Goal: Transaction & Acquisition: Purchase product/service

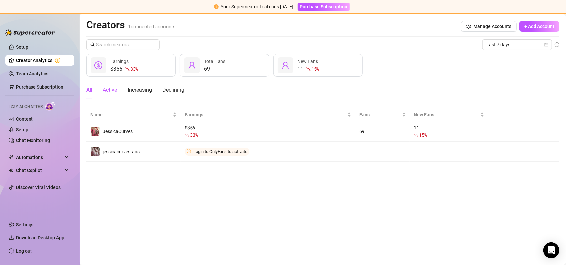
click at [112, 91] on div "Active" at bounding box center [110, 90] width 14 height 8
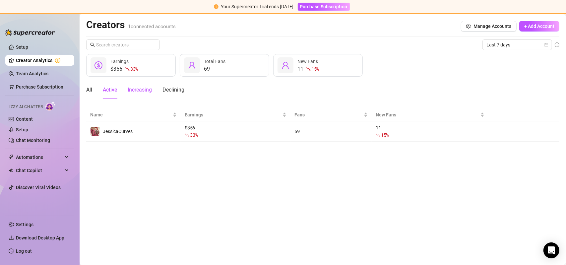
click at [140, 87] on div "Increasing" at bounding box center [140, 90] width 24 height 8
click at [91, 91] on div "All" at bounding box center [89, 90] width 6 height 8
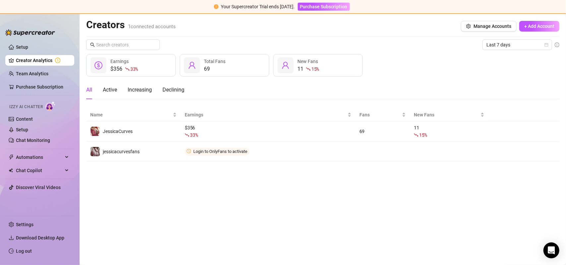
click at [137, 234] on main "Creators 1 connected accounts Manage Accounts + Add Account Last 7 days $356 33…" at bounding box center [323, 139] width 486 height 251
click at [41, 171] on span "Chat Copilot" at bounding box center [39, 170] width 47 height 11
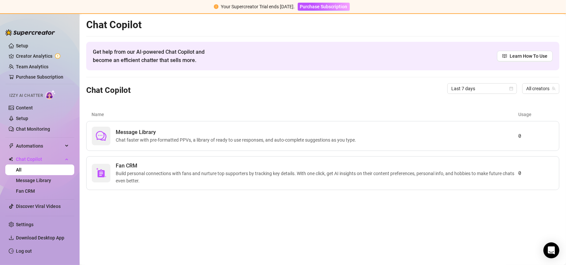
drag, startPoint x: 50, startPoint y: 34, endPoint x: 28, endPoint y: 34, distance: 21.5
click at [28, 34] on div "Setup Creator Analytics Team Analytics Purchase Subscription Izzy AI Chatter Co…" at bounding box center [39, 139] width 69 height 240
click at [274, 30] on h2 "Chat Copilot" at bounding box center [322, 25] width 473 height 13
click at [315, 4] on span "Purchase Subscription" at bounding box center [323, 6] width 47 height 5
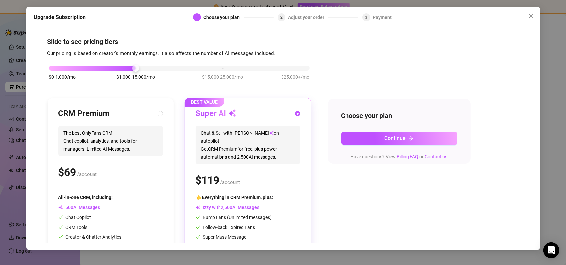
click at [61, 68] on div "$0-1,000/mo $1,000-15,000/mo $15,000-25,000/mo $25,000+/mo" at bounding box center [179, 66] width 260 height 4
click at [132, 68] on div "$0-1,000/mo $1,000-15,000/mo $15,000-25,000/mo $25,000+/mo" at bounding box center [179, 66] width 260 height 4
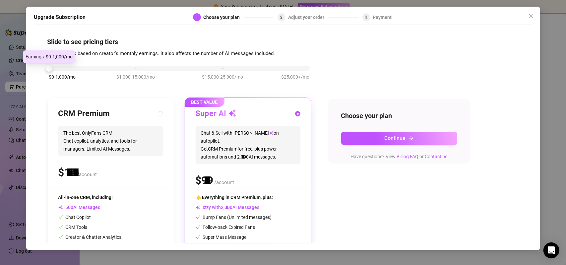
click at [55, 68] on div "$0-1,000/mo $1,000-15,000/mo $15,000-25,000/mo $25,000+/mo" at bounding box center [179, 66] width 260 height 4
click at [142, 73] on span "$1,000-15,000/mo" at bounding box center [135, 76] width 38 height 7
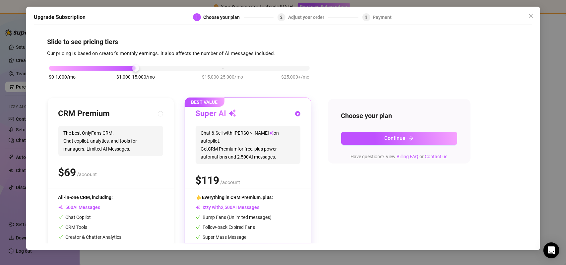
click at [54, 68] on div "$0-1,000/mo $1,000-15,000/mo $15,000-25,000/mo $25,000+/mo" at bounding box center [179, 66] width 260 height 4
click at [531, 17] on icon "close" at bounding box center [530, 16] width 4 height 4
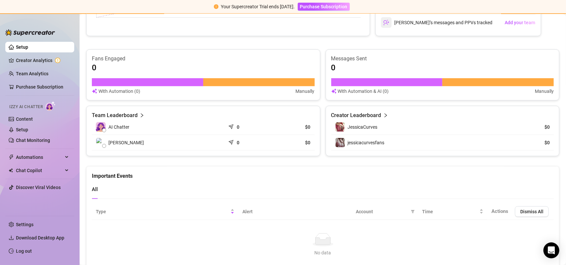
scroll to position [378, 0]
